Goal: Information Seeking & Learning: Learn about a topic

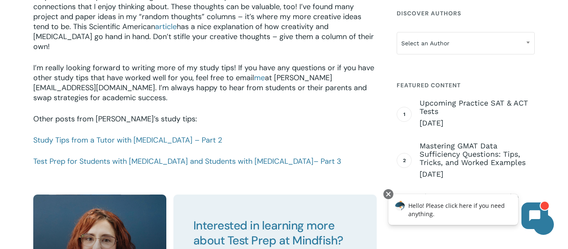
scroll to position [1201, 0]
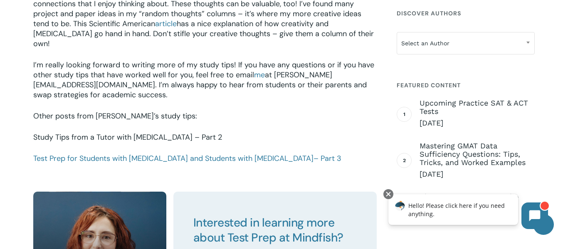
click at [174, 132] on link "Study Tips from a Tutor with [MEDICAL_DATA] – Part 2" at bounding box center [127, 137] width 189 height 10
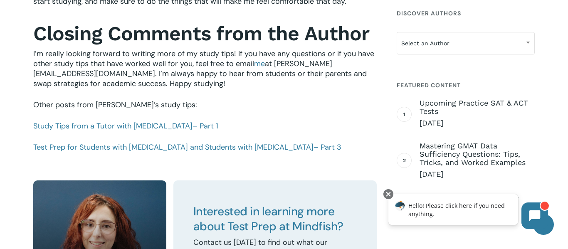
scroll to position [936, 0]
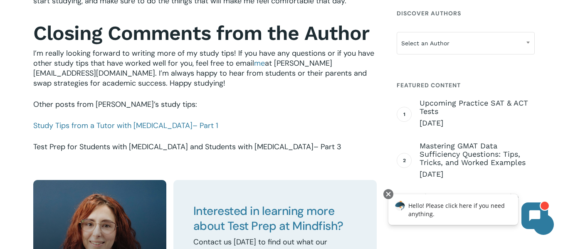
click at [65, 150] on link "Test Prep for Students with ADHD and Students with Autism – Part 3" at bounding box center [187, 147] width 308 height 10
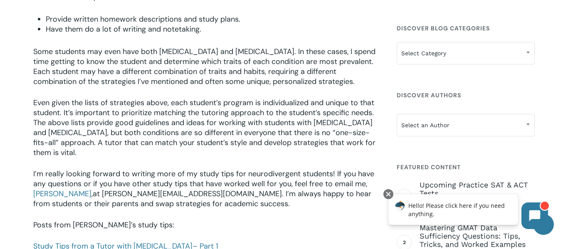
scroll to position [1544, 0]
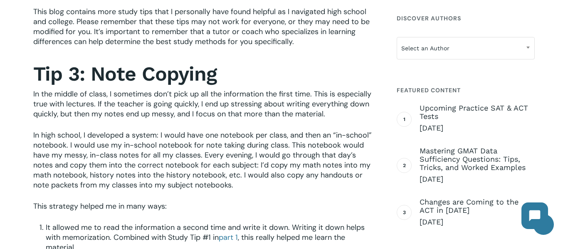
scroll to position [334, 0]
